Goal: Use online tool/utility: Utilize a website feature to perform a specific function

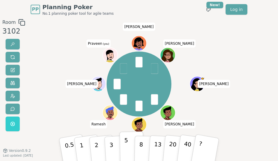
click at [125, 151] on p "5" at bounding box center [126, 149] width 4 height 26
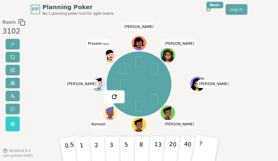
drag, startPoint x: 139, startPoint y: 148, endPoint x: 105, endPoint y: 131, distance: 38.0
click at [140, 147] on p "8" at bounding box center [141, 154] width 4 height 26
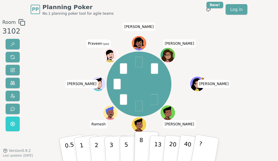
click at [137, 142] on button "8" at bounding box center [146, 149] width 24 height 36
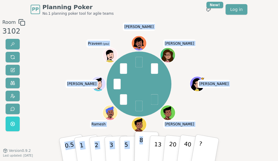
drag, startPoint x: 124, startPoint y: 70, endPoint x: 141, endPoint y: 134, distance: 67.0
click at [141, 134] on div "Room 3102 [MEDICAL_DATA][PERSON_NAME] [PERSON_NAME] John Praveen (you) [PERSON_…" at bounding box center [139, 100] width 278 height 162
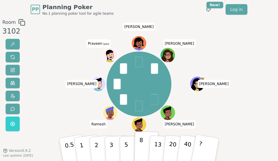
click at [194, 24] on div at bounding box center [139, 24] width 150 height 11
click at [129, 146] on button "5" at bounding box center [131, 149] width 24 height 36
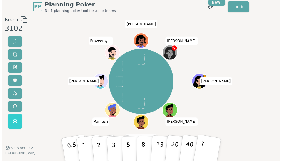
scroll to position [0, 0]
